Goal: Task Accomplishment & Management: Use online tool/utility

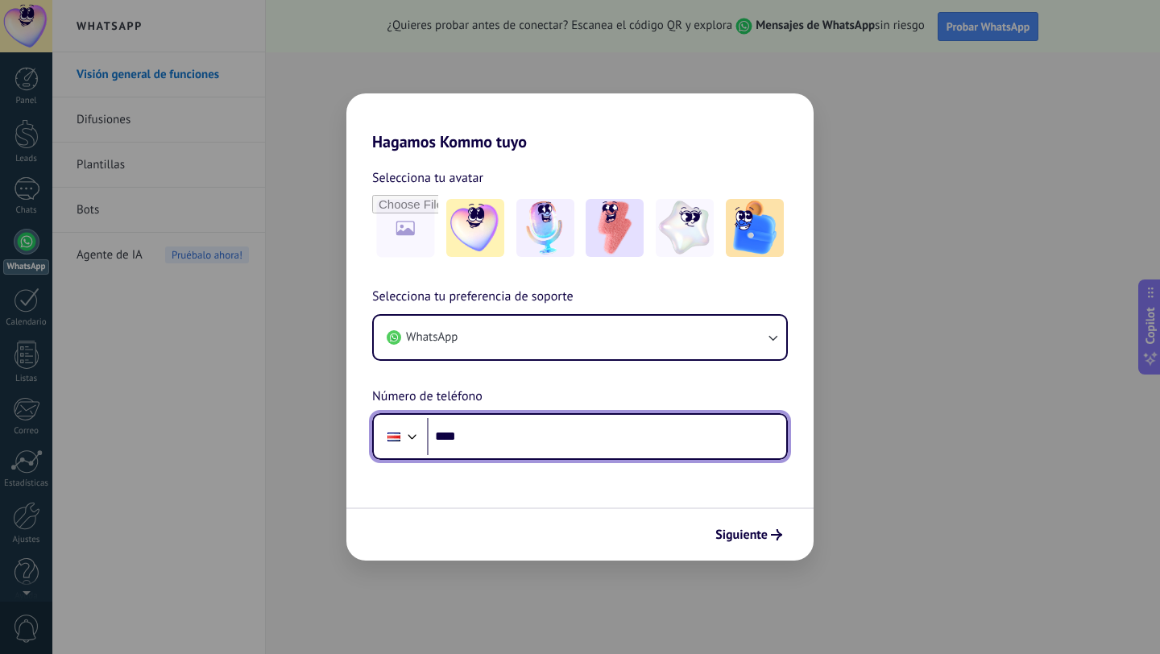
click at [596, 440] on input "****" at bounding box center [606, 436] width 359 height 37
type input "**********"
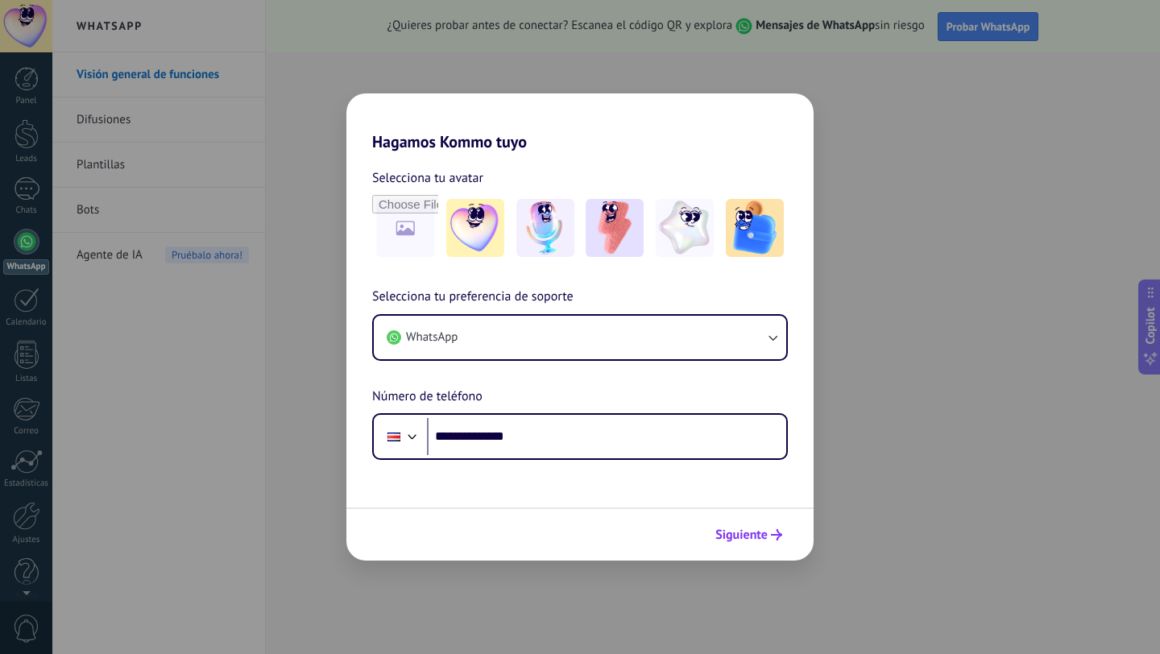
click at [751, 538] on span "Siguiente" at bounding box center [741, 534] width 52 height 11
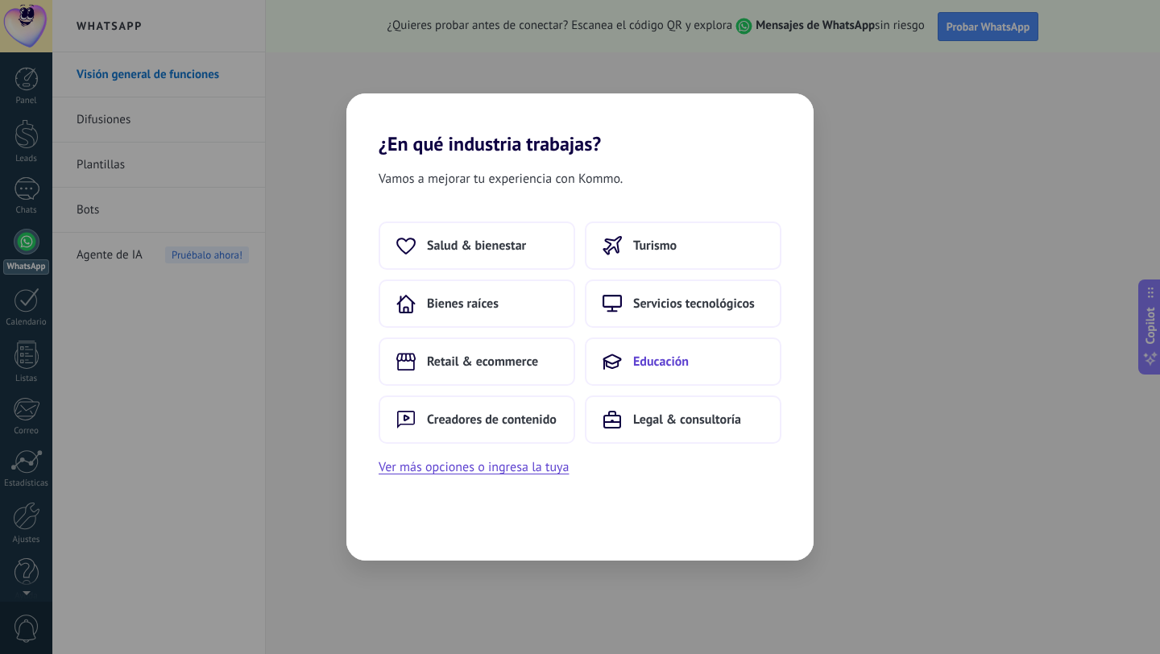
click at [669, 358] on span "Educación" at bounding box center [661, 362] width 56 height 16
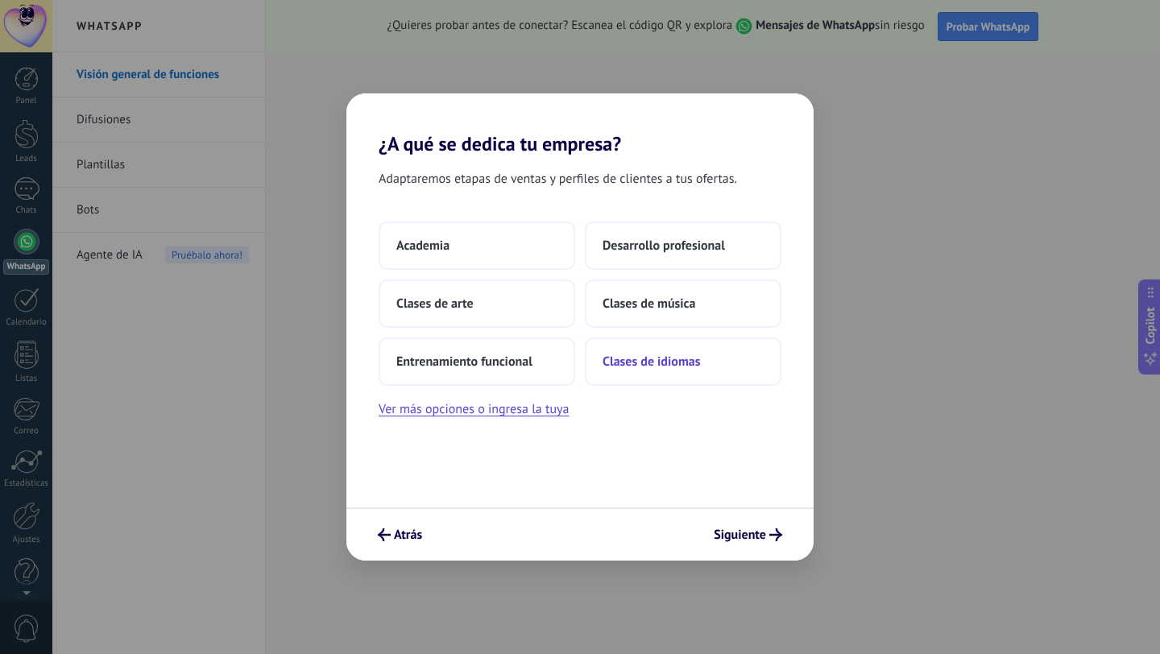
click at [651, 366] on span "Clases de idiomas" at bounding box center [650, 362] width 97 height 16
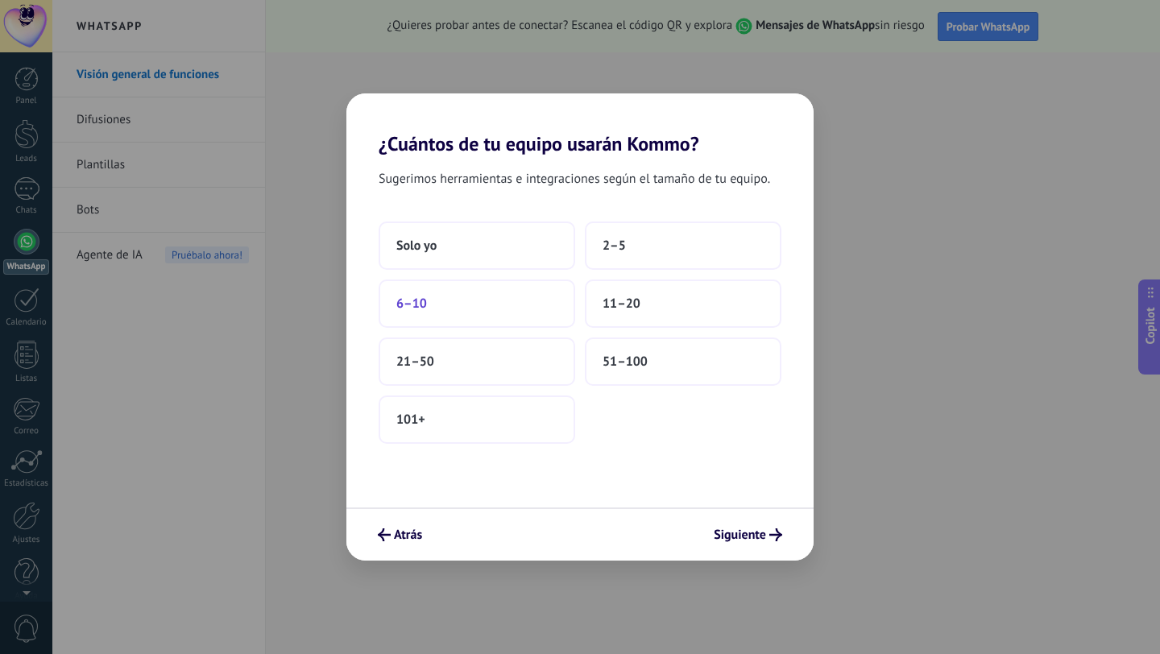
click at [484, 312] on button "6–10" at bounding box center [476, 303] width 196 height 48
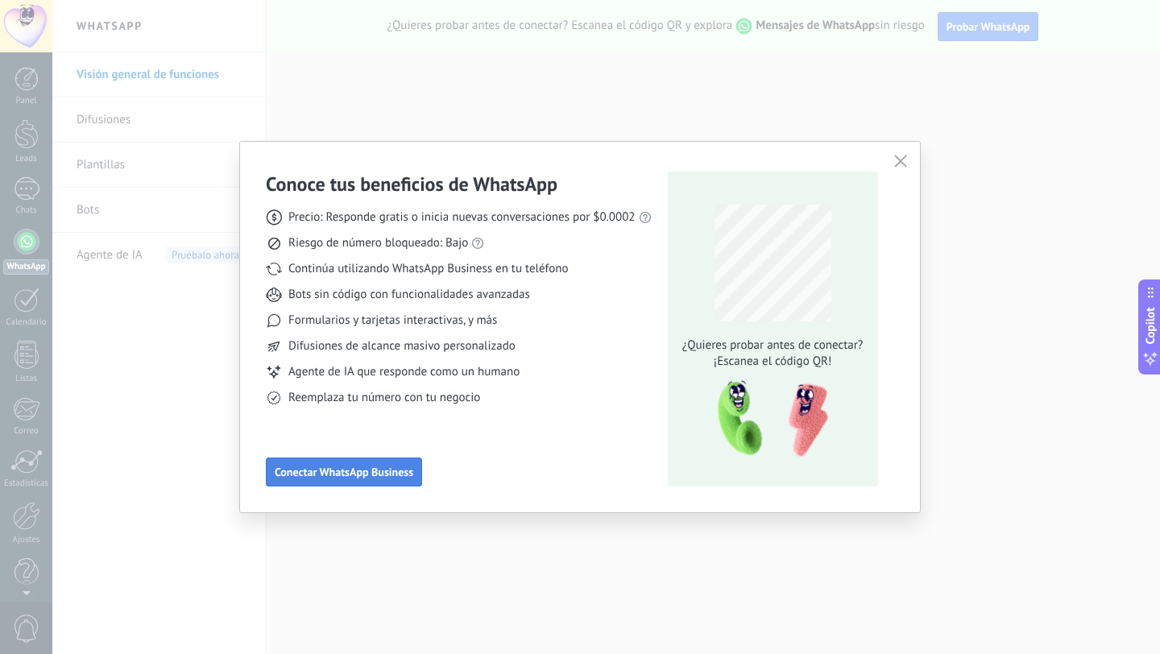
click at [397, 473] on span "Conectar WhatsApp Business" at bounding box center [344, 471] width 139 height 11
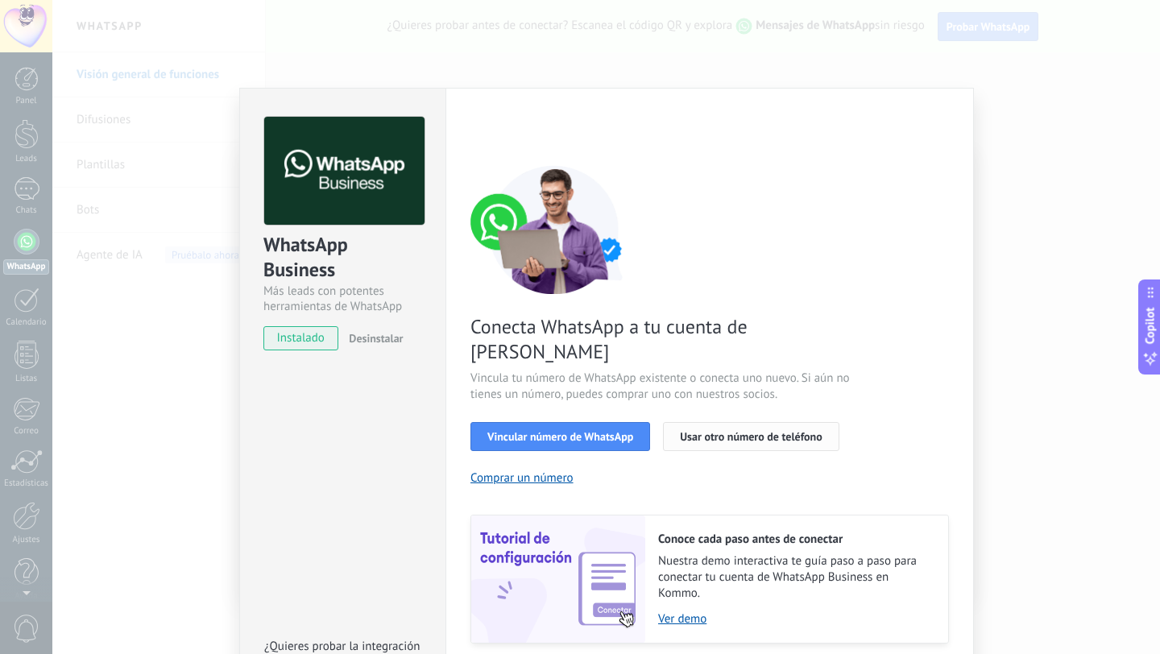
click at [687, 431] on span "Usar otro número de teléfono" at bounding box center [751, 436] width 142 height 11
click at [574, 431] on span "Vincular número de WhatsApp" at bounding box center [560, 436] width 146 height 11
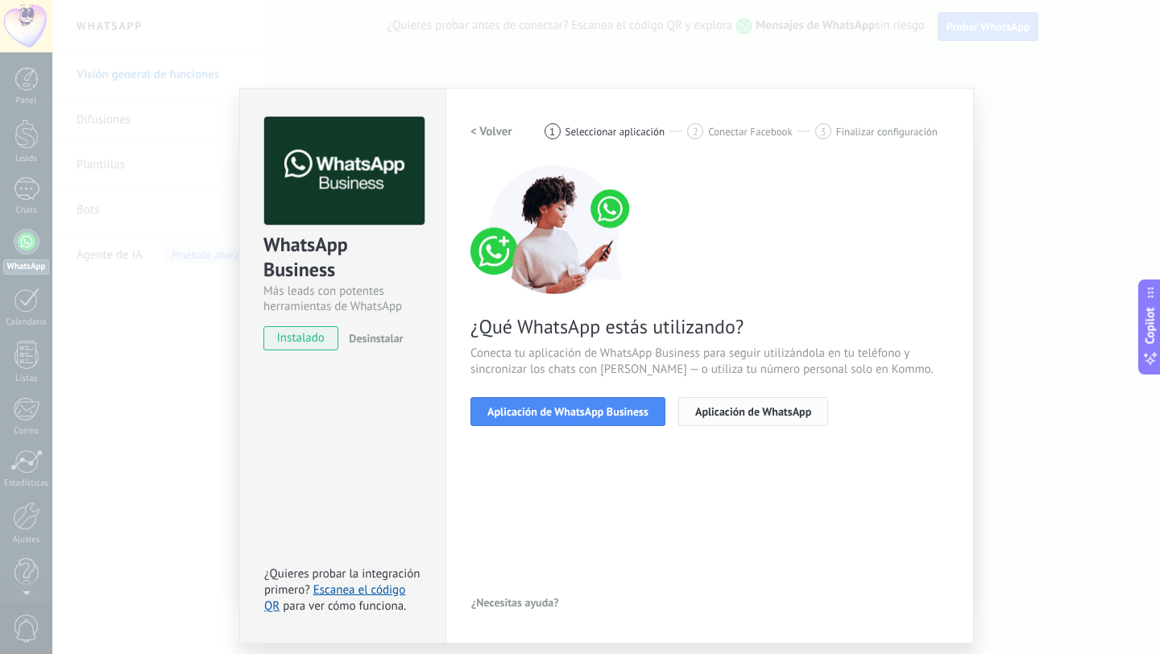
drag, startPoint x: 574, startPoint y: 415, endPoint x: 709, endPoint y: 396, distance: 136.5
click at [709, 397] on div "Aplicación de WhatsApp Business Aplicación de WhatsApp" at bounding box center [709, 411] width 478 height 29
click at [713, 416] on span "Aplicación de WhatsApp" at bounding box center [753, 411] width 116 height 11
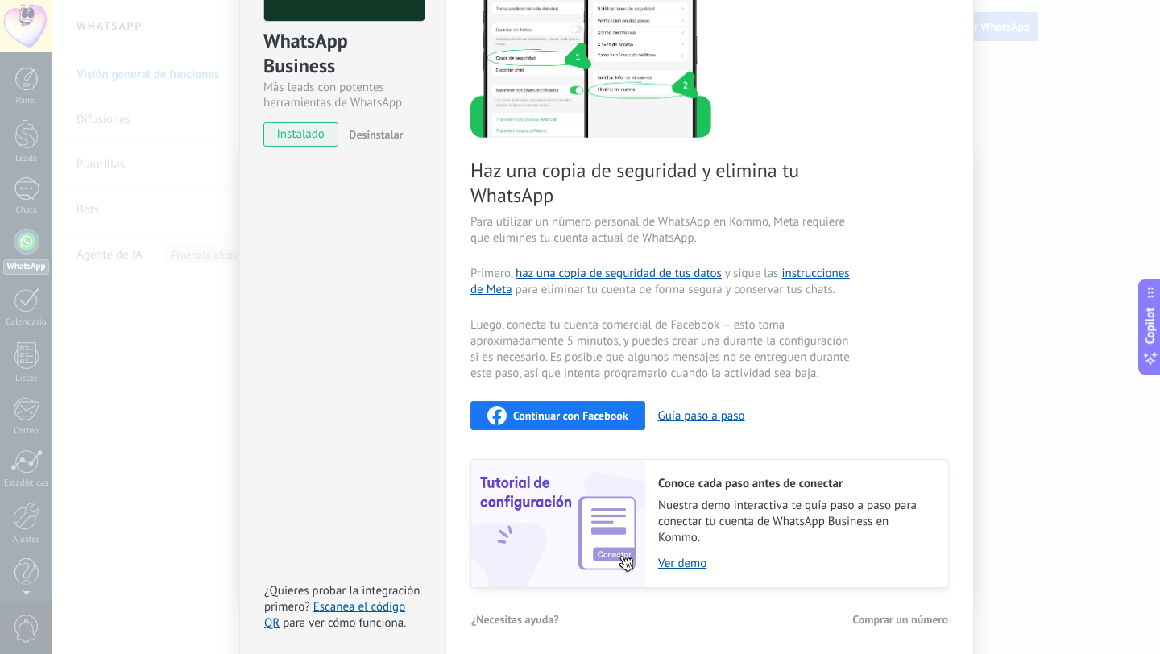
scroll to position [209, 0]
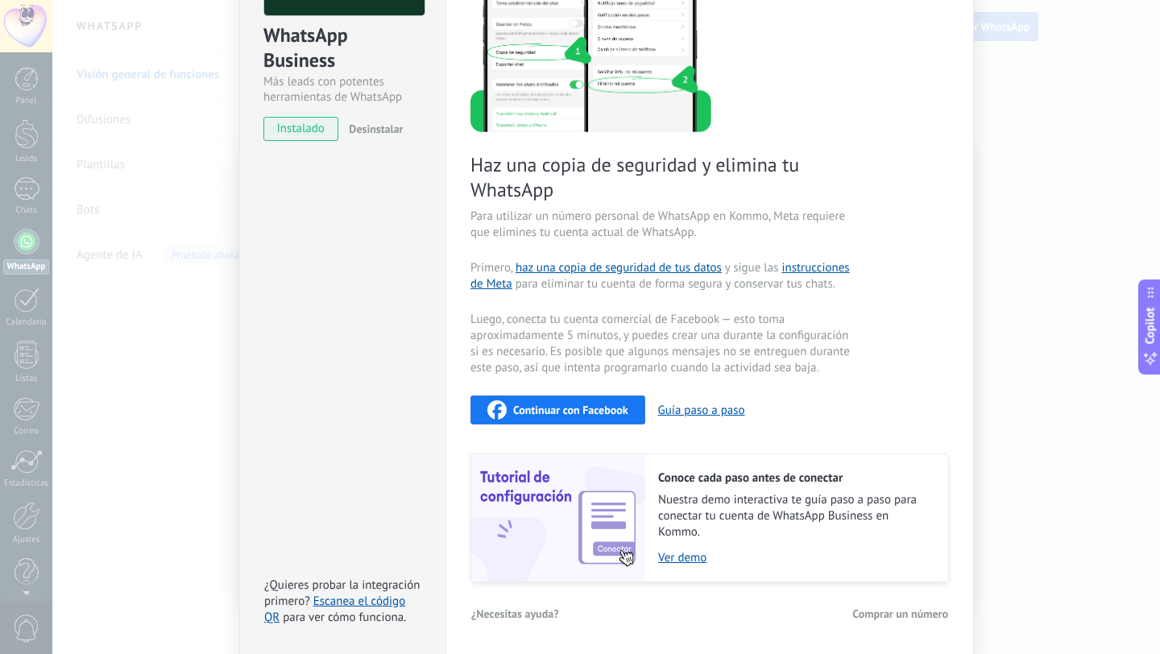
click at [321, 132] on span "instalado" at bounding box center [300, 129] width 73 height 24
click at [701, 411] on button "Guía paso a paso" at bounding box center [701, 410] width 87 height 15
